Goal: Task Accomplishment & Management: Manage account settings

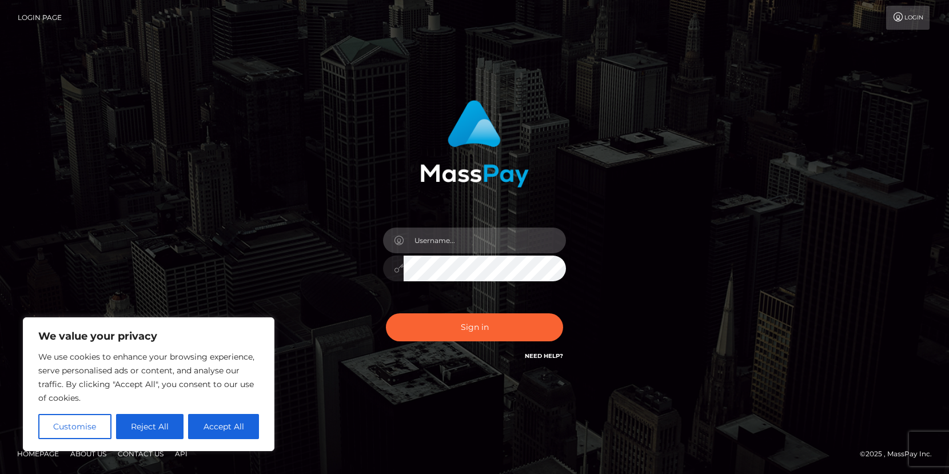
click at [464, 245] on input "text" at bounding box center [485, 241] width 162 height 26
click at [461, 233] on input "text" at bounding box center [485, 241] width 162 height 26
click at [449, 247] on input "text" at bounding box center [485, 241] width 162 height 26
type input "[PERSON_NAME][EMAIL_ADDRESS][DOMAIN_NAME]"
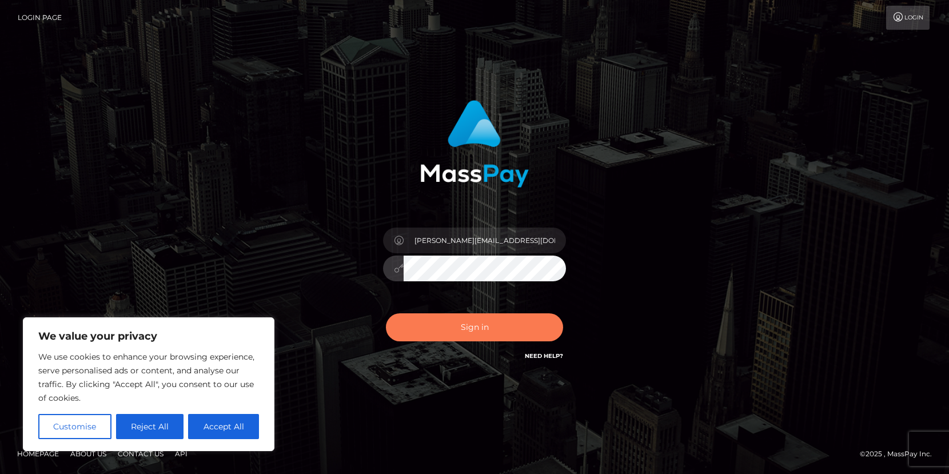
click at [496, 332] on button "Sign in" at bounding box center [474, 327] width 177 height 28
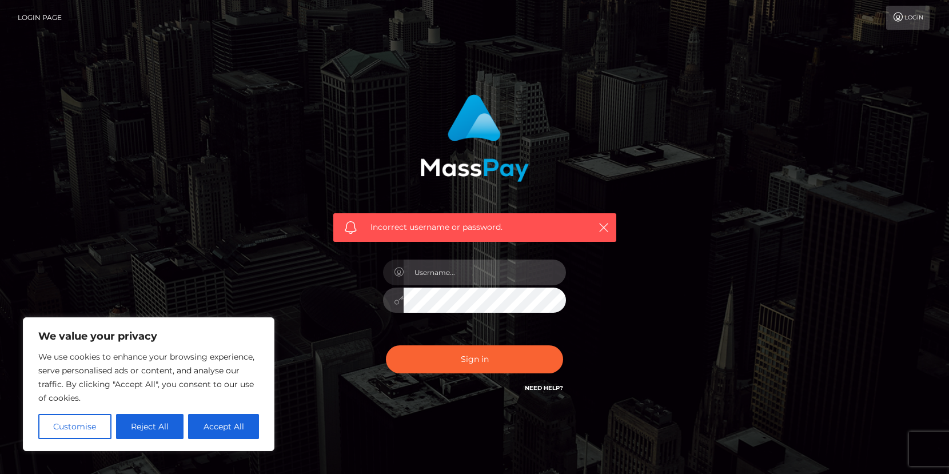
click at [471, 274] on input "text" at bounding box center [485, 273] width 162 height 26
type input "[PERSON_NAME][EMAIL_ADDRESS][DOMAIN_NAME]"
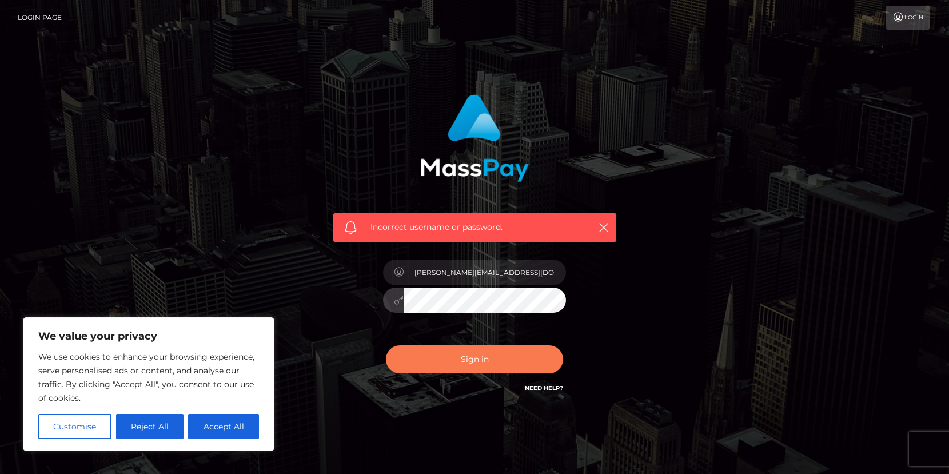
click at [459, 361] on button "Sign in" at bounding box center [474, 359] width 177 height 28
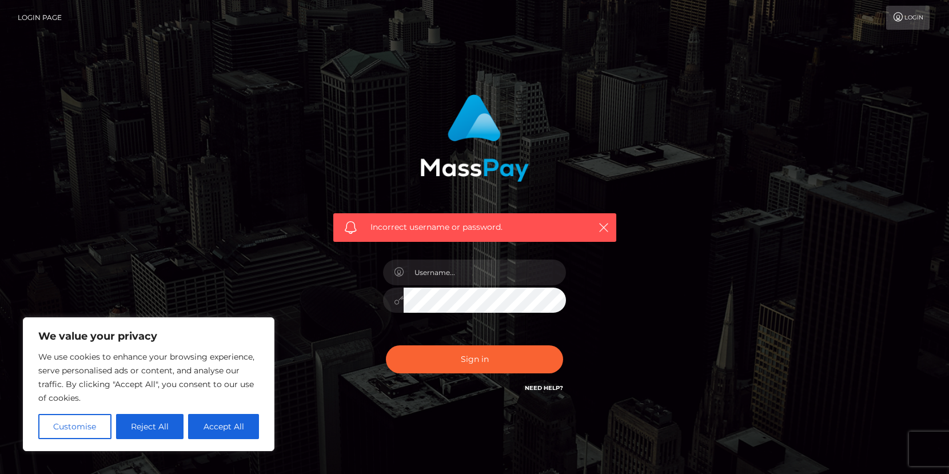
click at [612, 229] on div "Incorrect username or password." at bounding box center [474, 227] width 283 height 29
click at [488, 263] on input "text" at bounding box center [485, 273] width 162 height 26
